Goal: Information Seeking & Learning: Learn about a topic

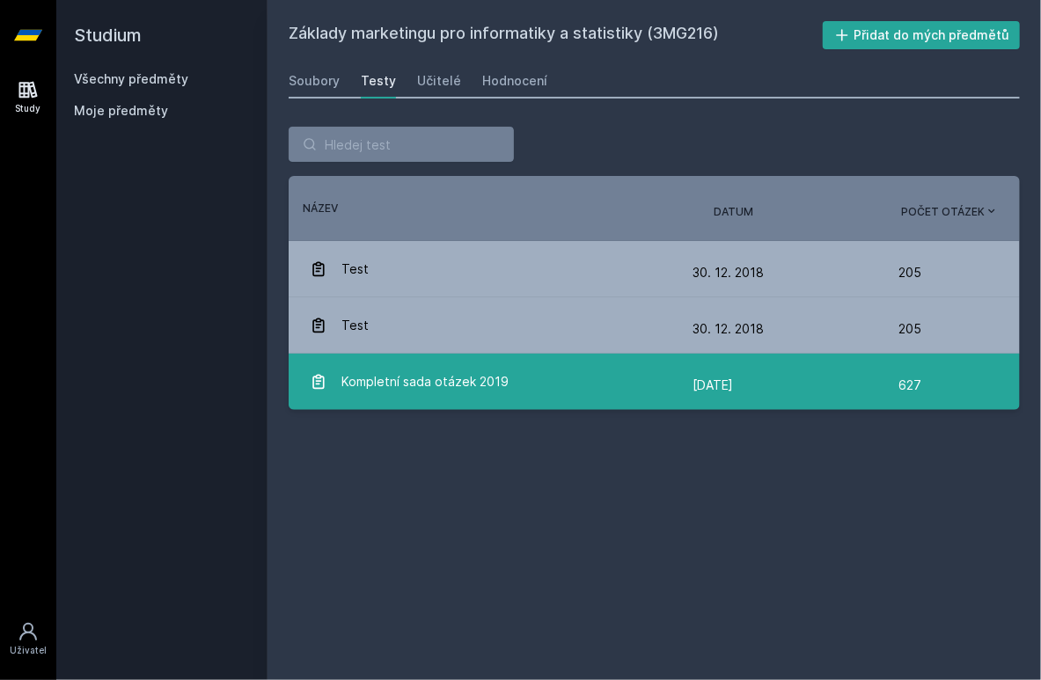
click at [491, 395] on span "Kompletní sada otázek 2019" at bounding box center [424, 381] width 167 height 35
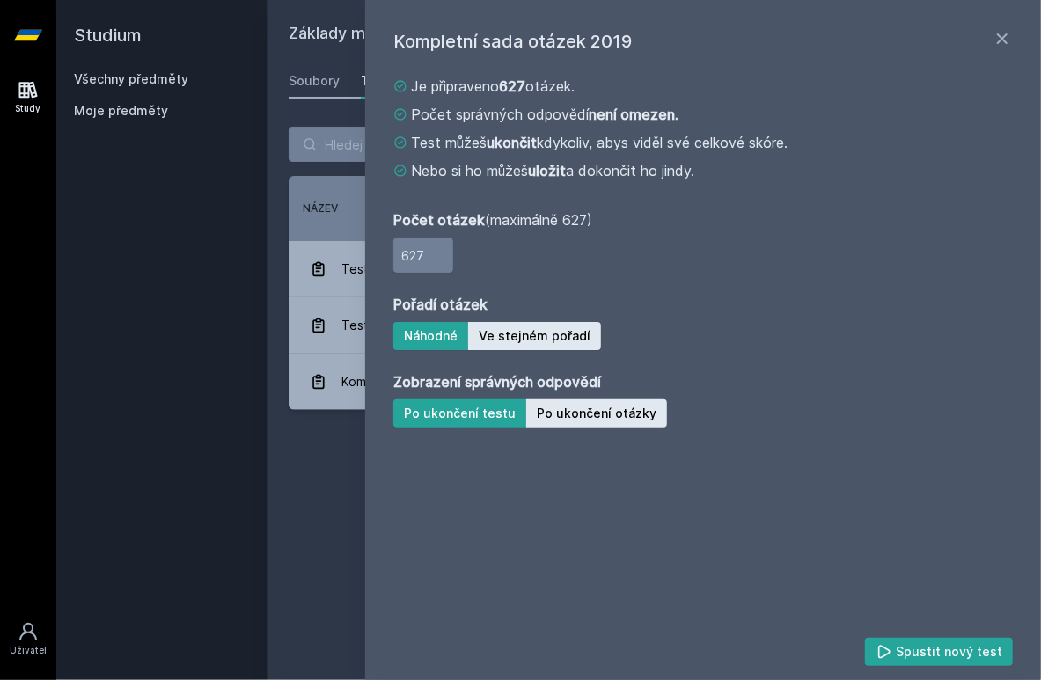
click at [478, 250] on div "Počet otázek (maximálně 627) 627" at bounding box center [703, 237] width 620 height 70
click at [936, 665] on button "Spustit nový test" at bounding box center [939, 652] width 149 height 28
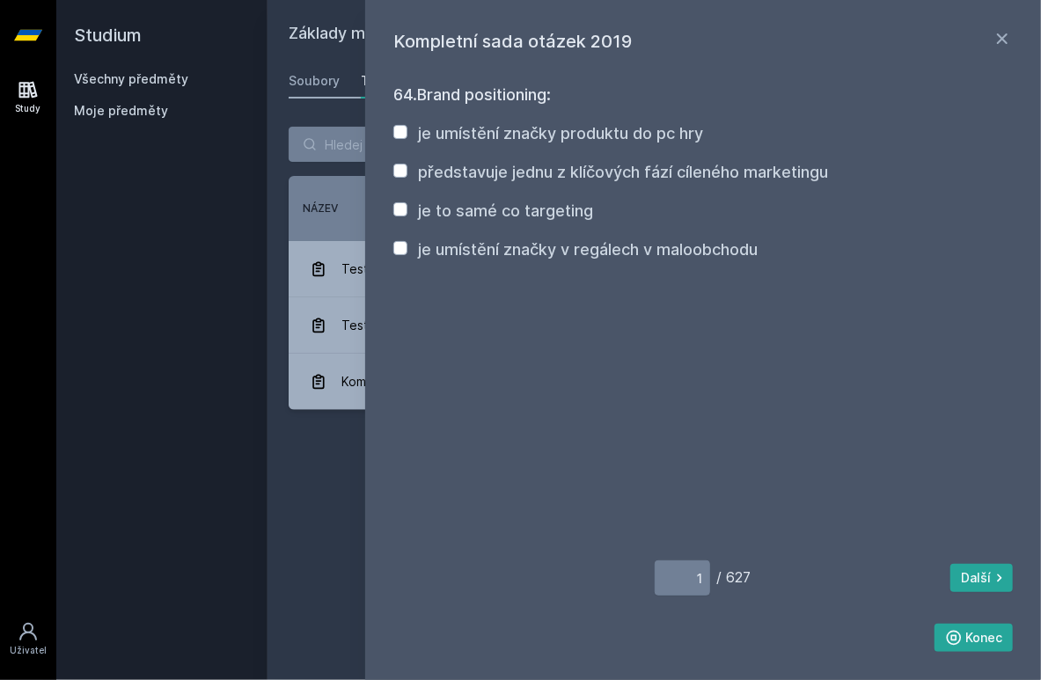
click at [239, 283] on div "Studium Všechny předměty Moje předměty" at bounding box center [161, 340] width 211 height 680
click at [990, 33] on div "Kompletní sada otázek 2019" at bounding box center [692, 41] width 598 height 26
click at [997, 34] on icon at bounding box center [1002, 38] width 11 height 11
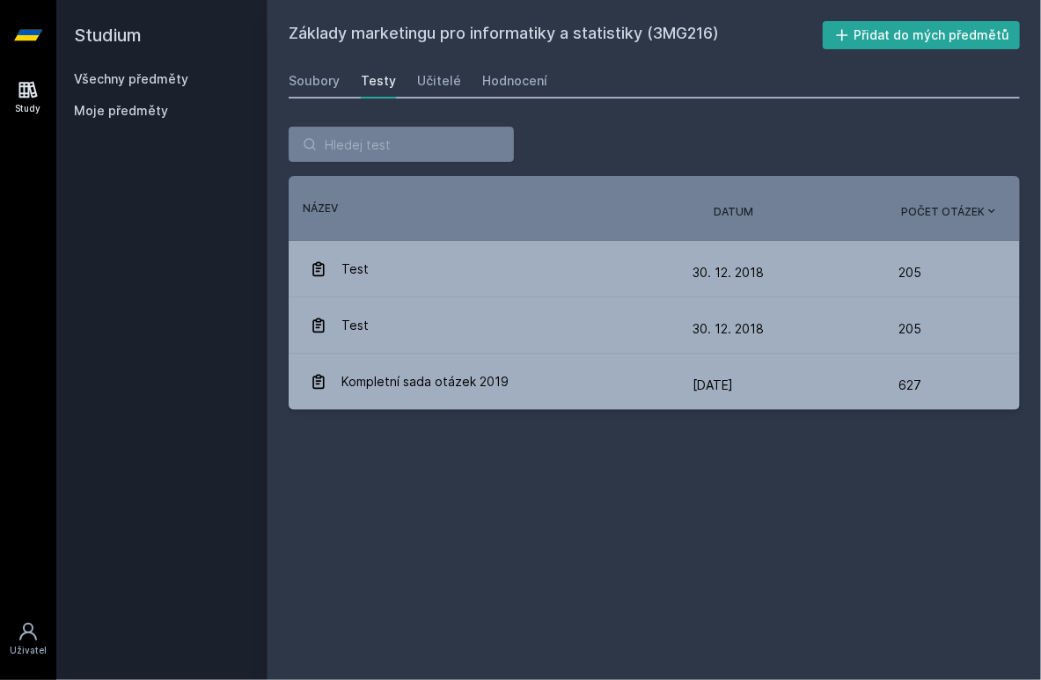
click at [586, 513] on div "Základy marketingu pro informatiky a statistiky (3MG216) Přidat do mých předmět…" at bounding box center [654, 340] width 731 height 638
